Goal: Find specific page/section: Find specific page/section

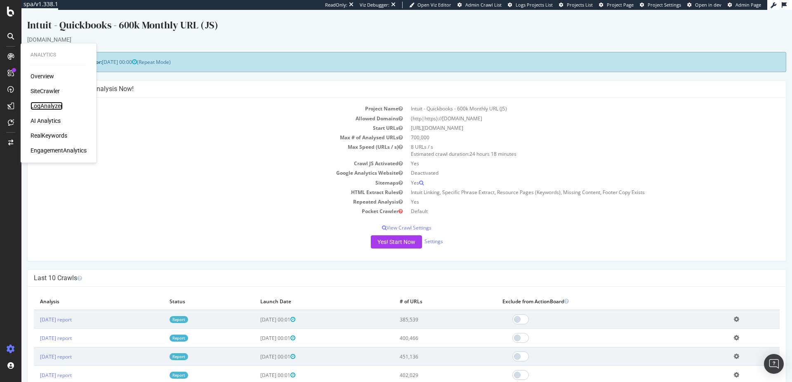
click at [45, 107] on div "LogAnalyzer" at bounding box center [47, 106] width 32 height 8
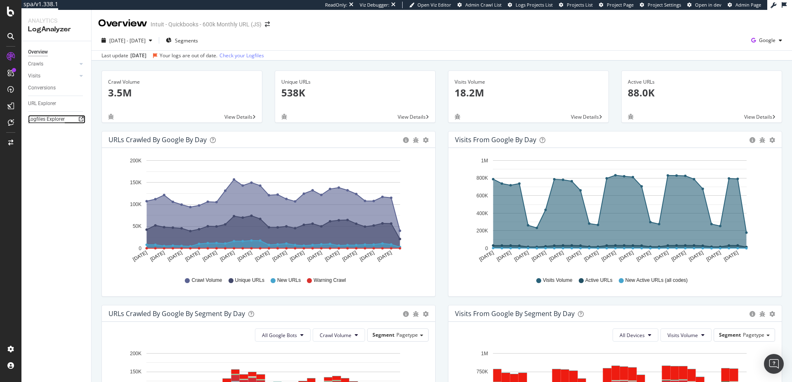
click at [39, 119] on div "Logfiles Explorer" at bounding box center [46, 119] width 37 height 9
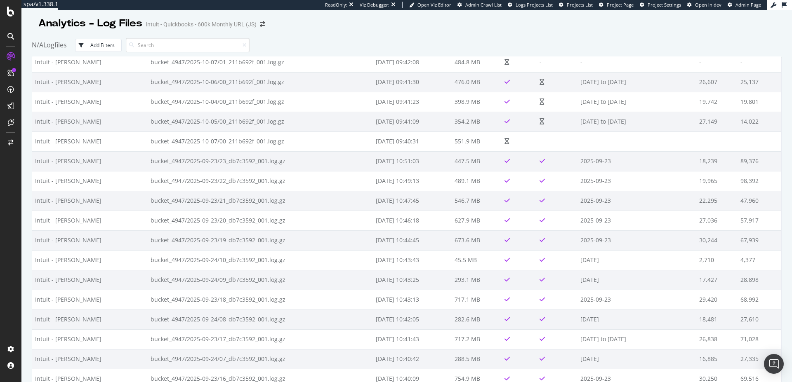
scroll to position [1278, 0]
